Goal: Find specific page/section: Find specific page/section

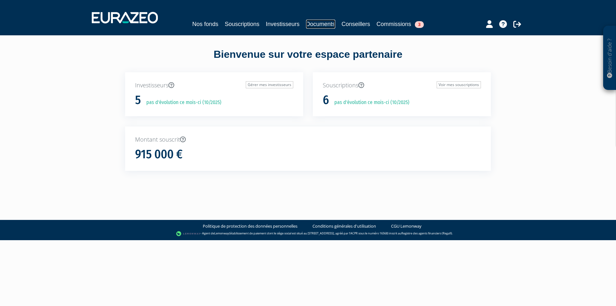
click at [319, 25] on link "Documents" at bounding box center [320, 24] width 29 height 9
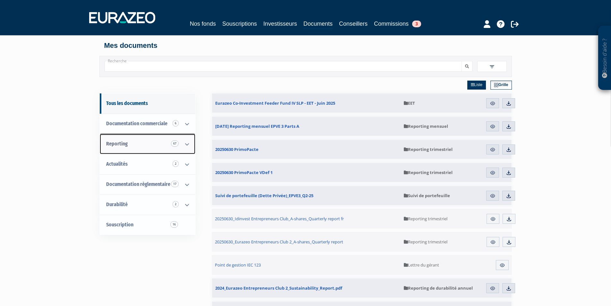
click at [114, 144] on span "Reporting 67" at bounding box center [117, 144] width 22 height 6
